Goal: Find specific page/section: Find specific page/section

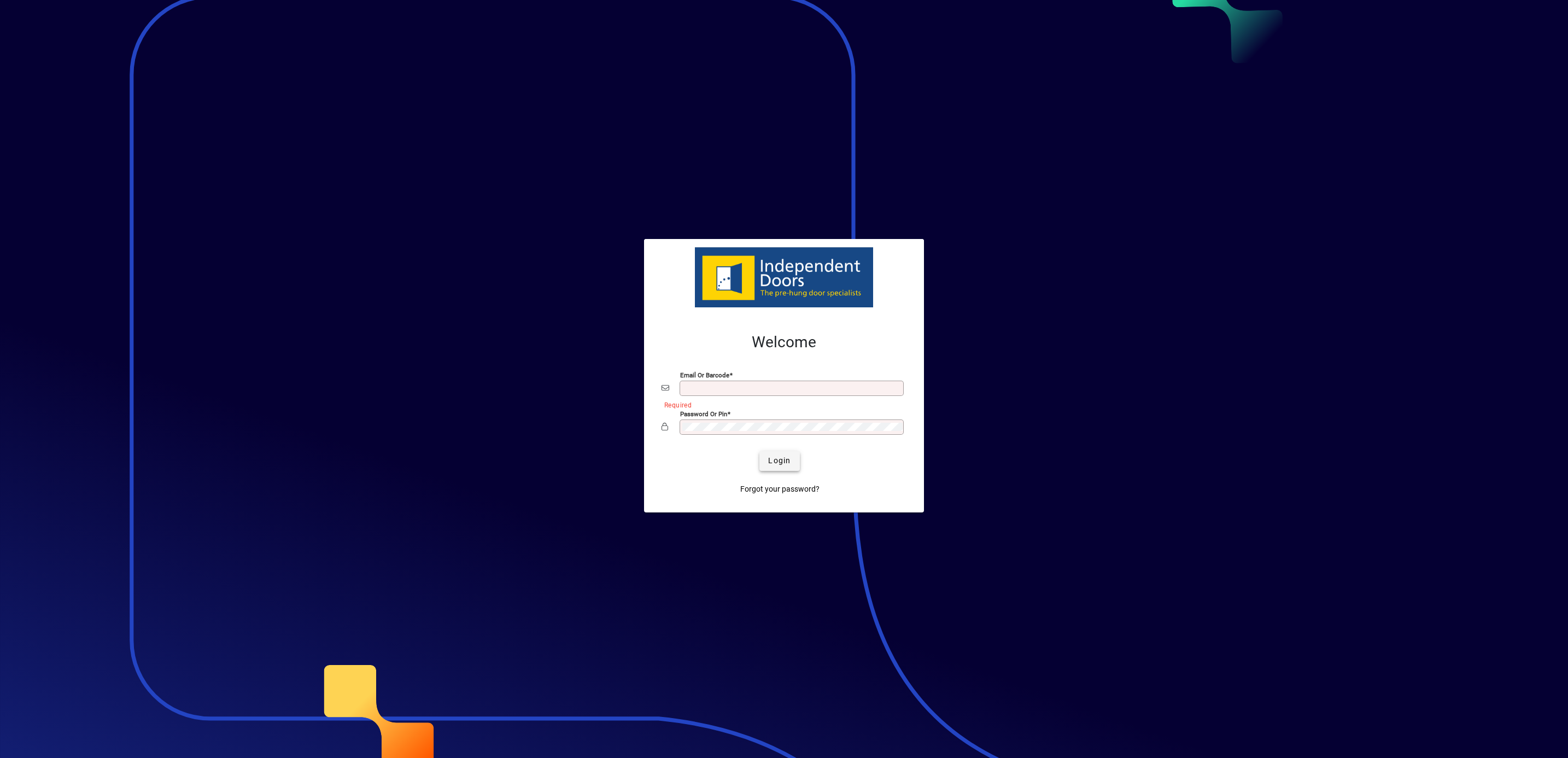
type input "**********"
click at [779, 460] on span "Login" at bounding box center [779, 460] width 23 height 12
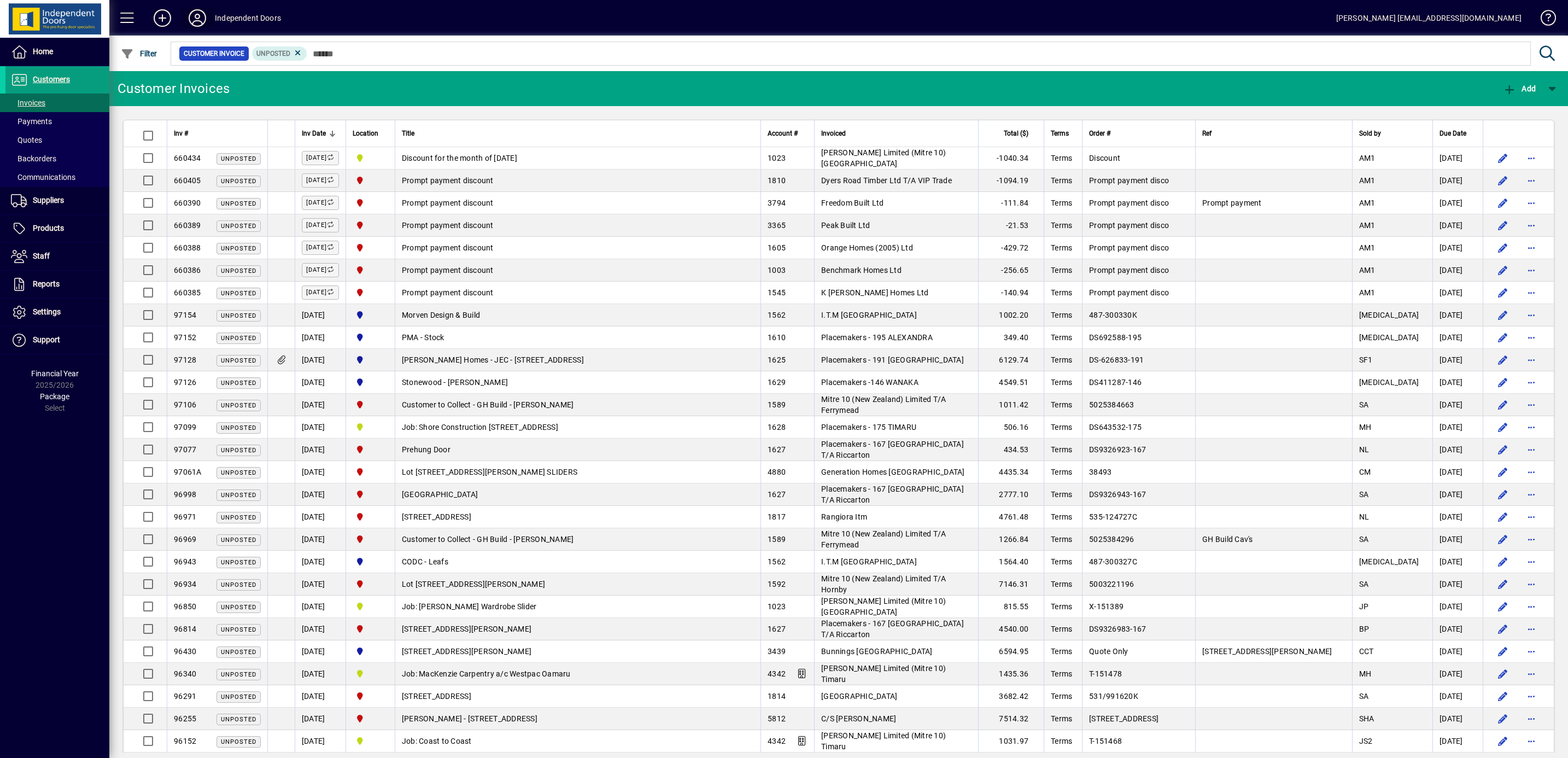
click at [200, 17] on icon at bounding box center [197, 18] width 22 height 18
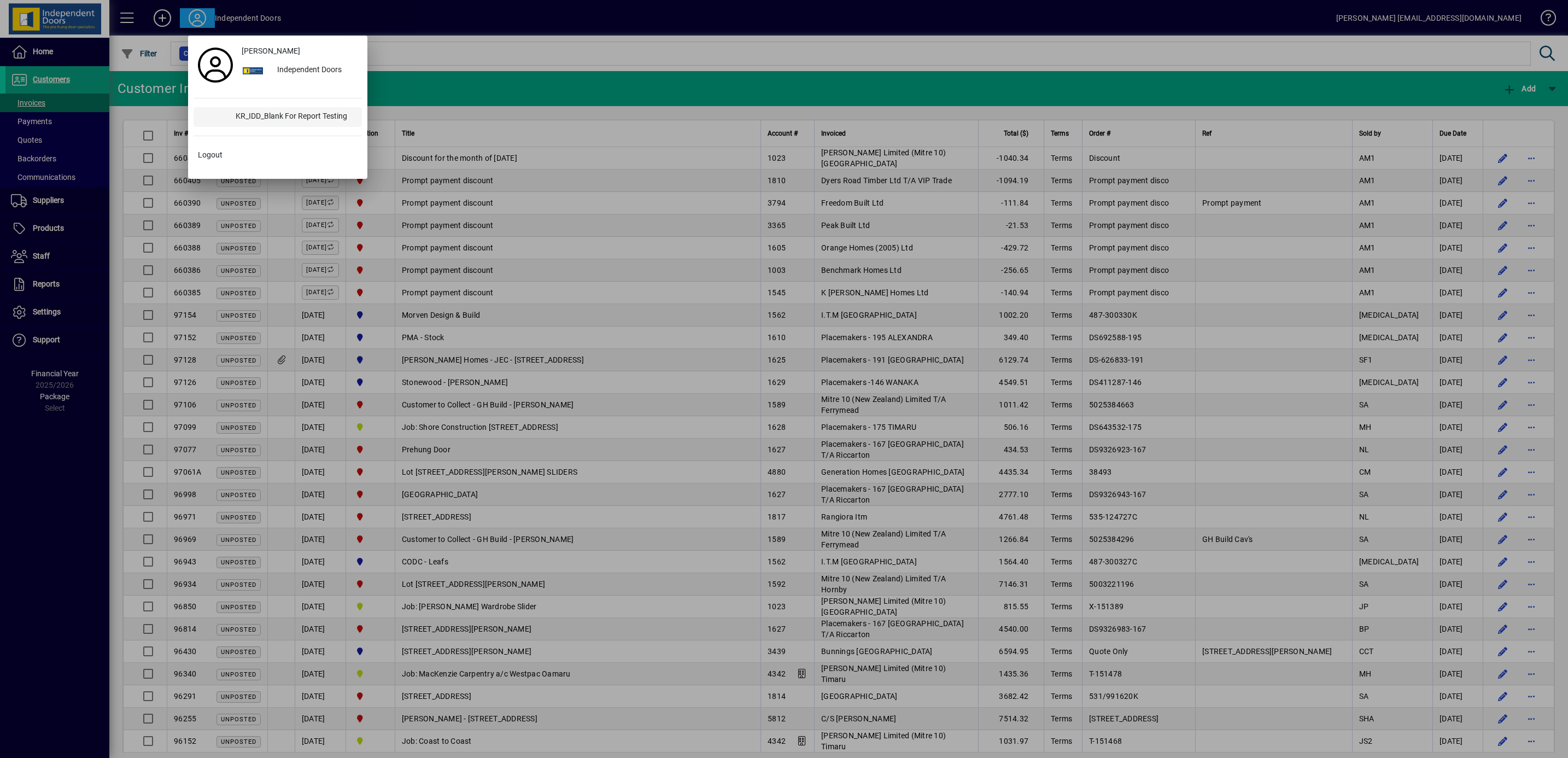
click at [272, 114] on div "KR_IDD_Blank For Report Testing" at bounding box center [295, 117] width 135 height 19
